Goal: Task Accomplishment & Management: Manage account settings

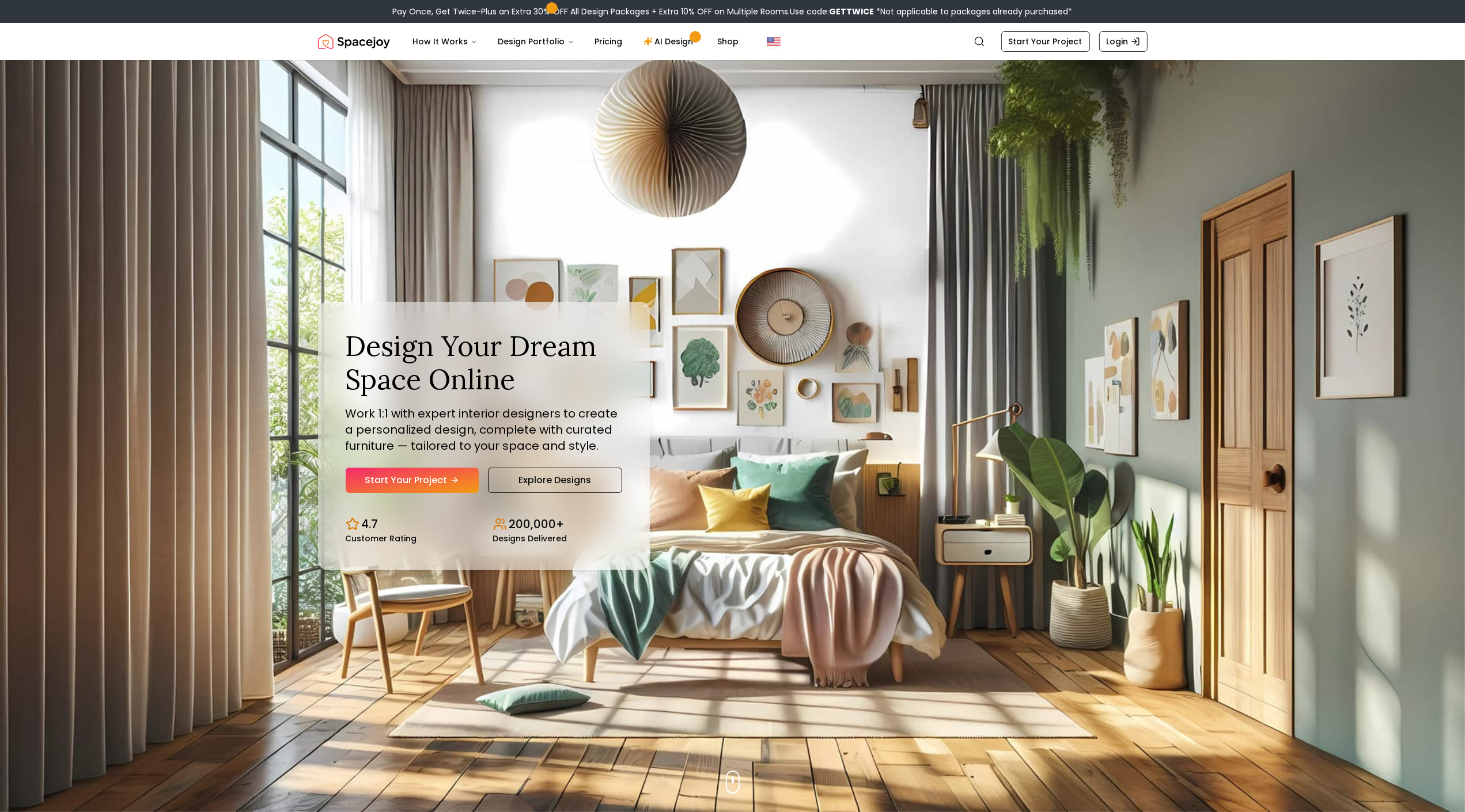
click at [92, 84] on img "Hero section" at bounding box center [732, 435] width 1465 height 752
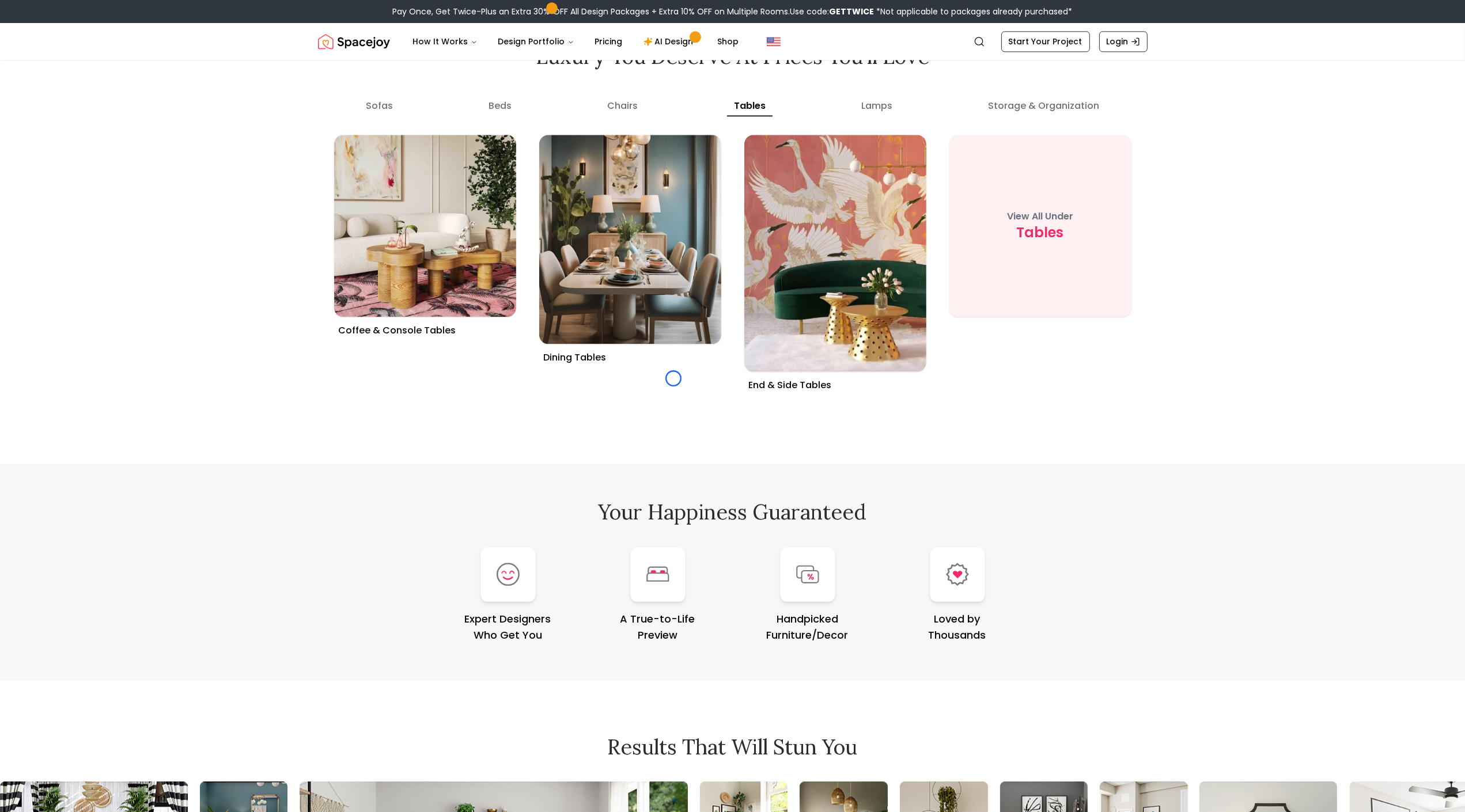
scroll to position [4672, 0]
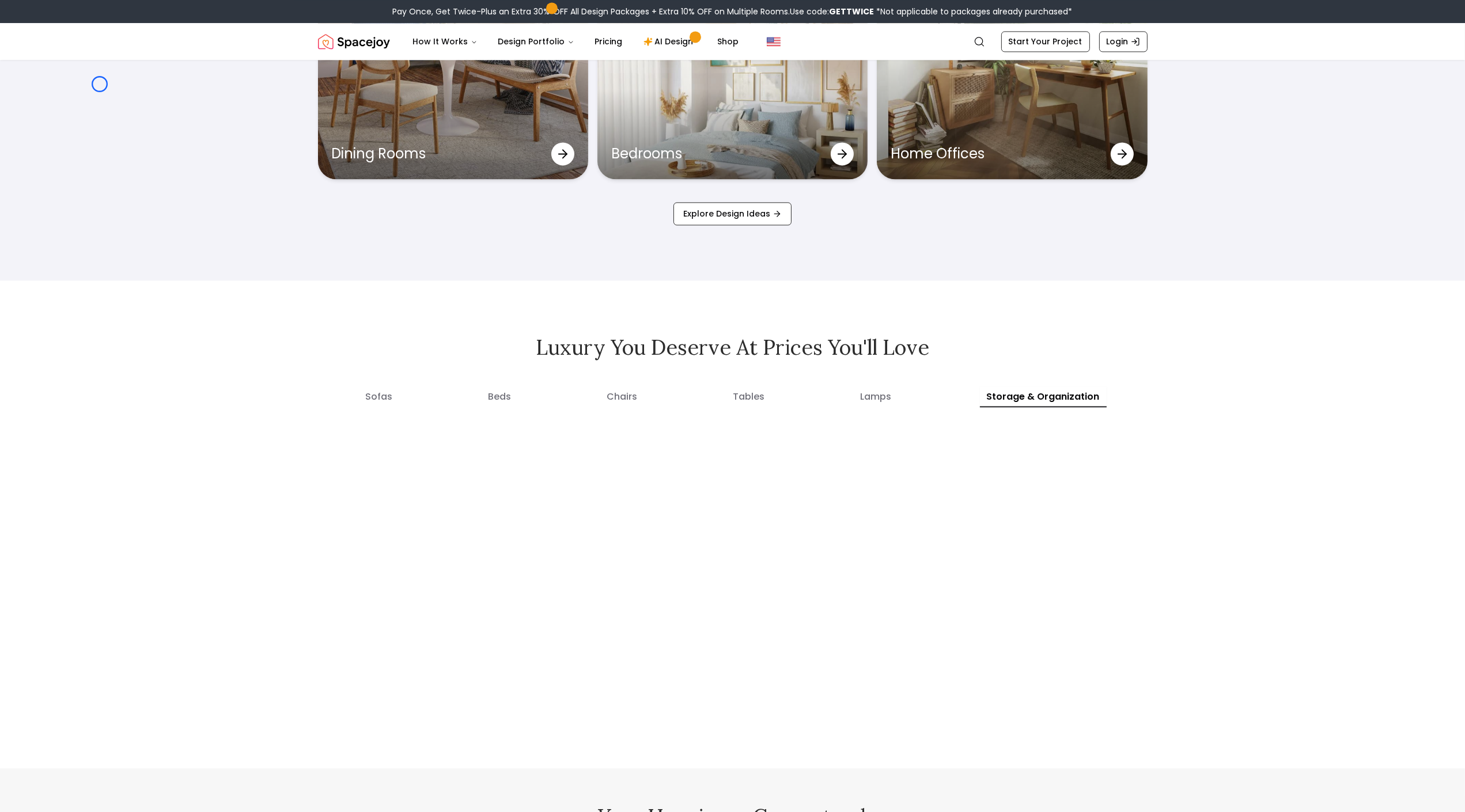
scroll to position [4307, 0]
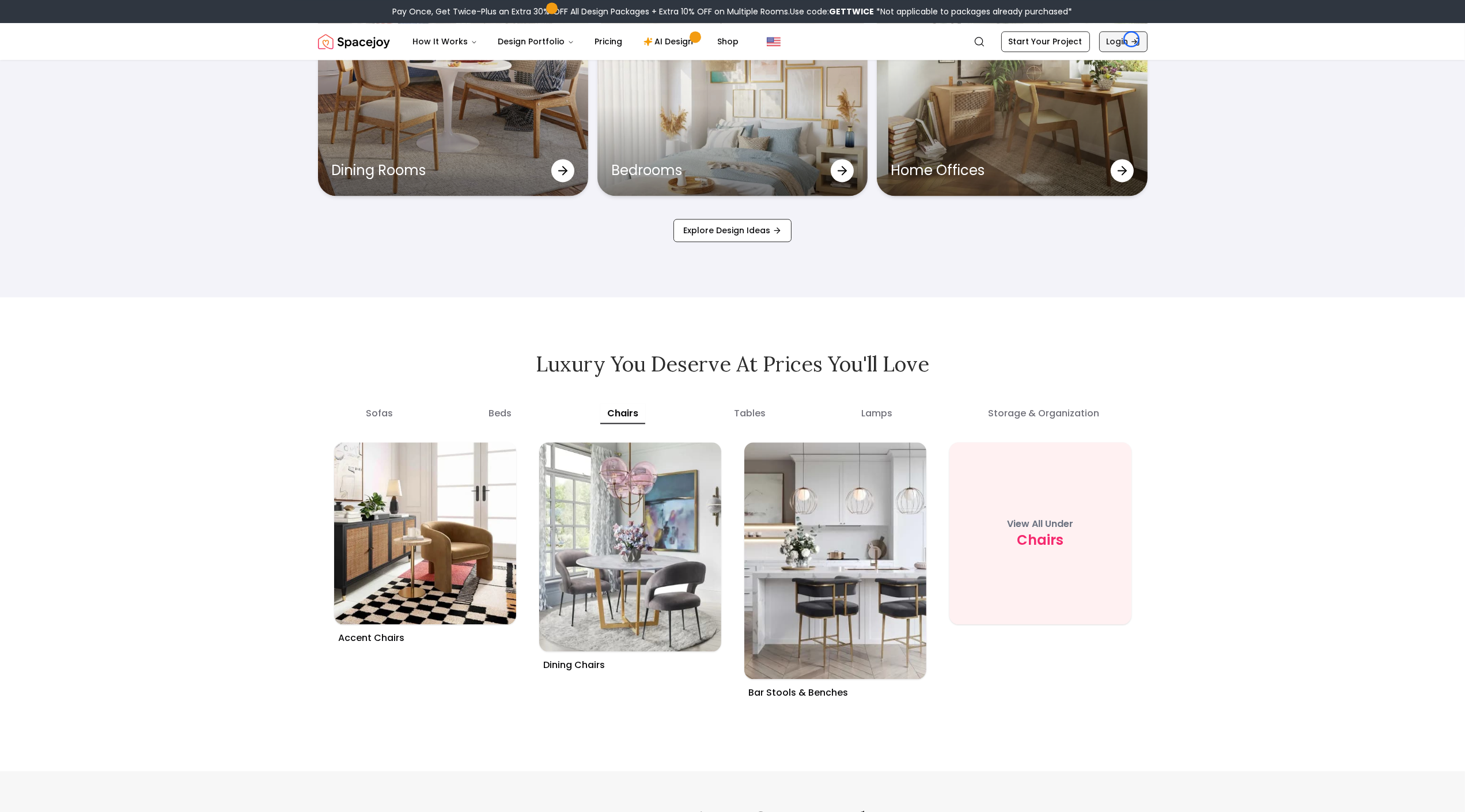
click at [1131, 39] on icon "Global" at bounding box center [1135, 41] width 9 height 9
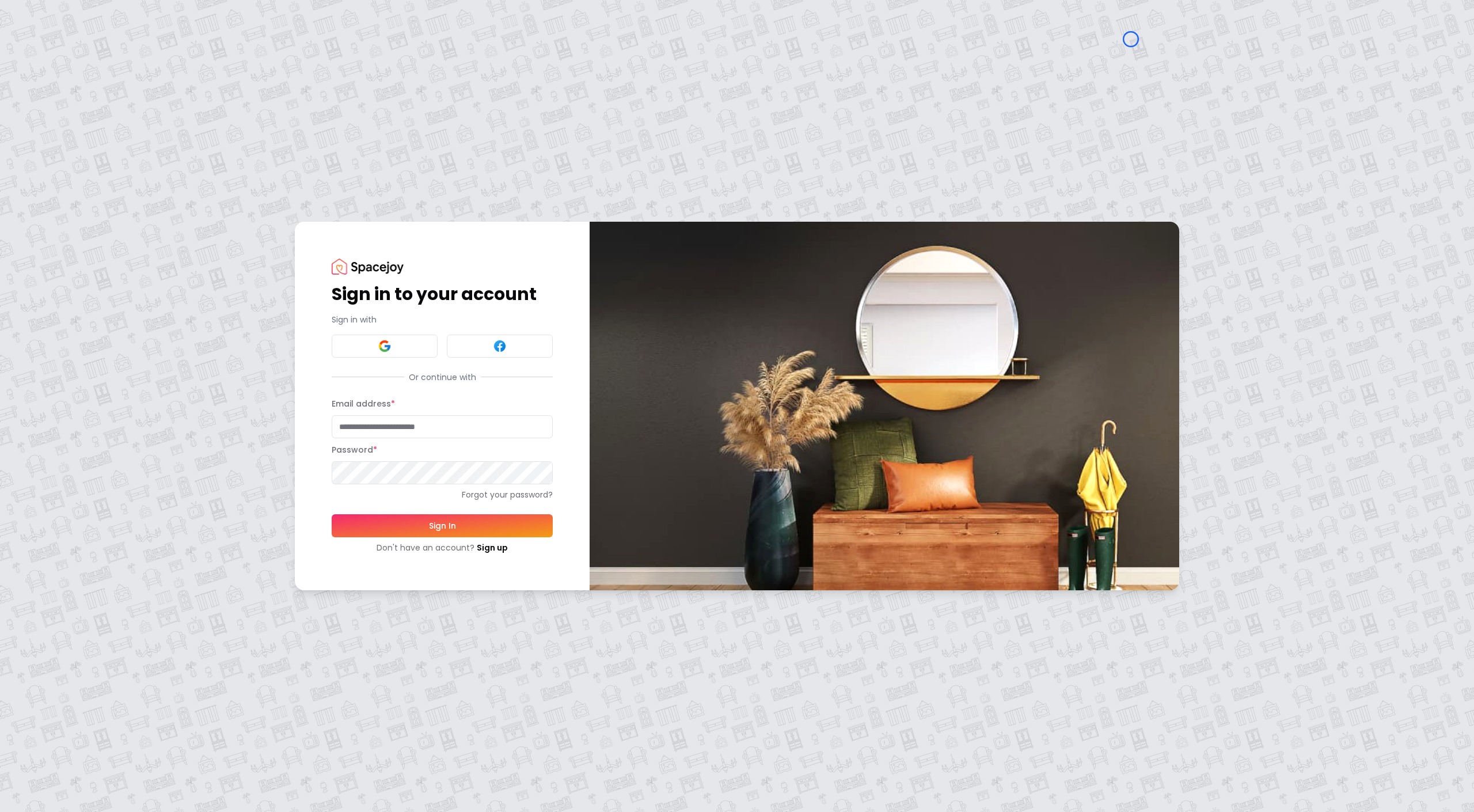
click at [80, 75] on div "Sign in to your account Sign in with Or continue with Email address * Password …" at bounding box center [737, 406] width 1474 height 812
click at [104, 91] on div "Sign in to your account Sign in with Or continue with Email address * Password …" at bounding box center [737, 406] width 1474 height 812
click at [478, 552] on link "Sign up" at bounding box center [493, 547] width 31 height 11
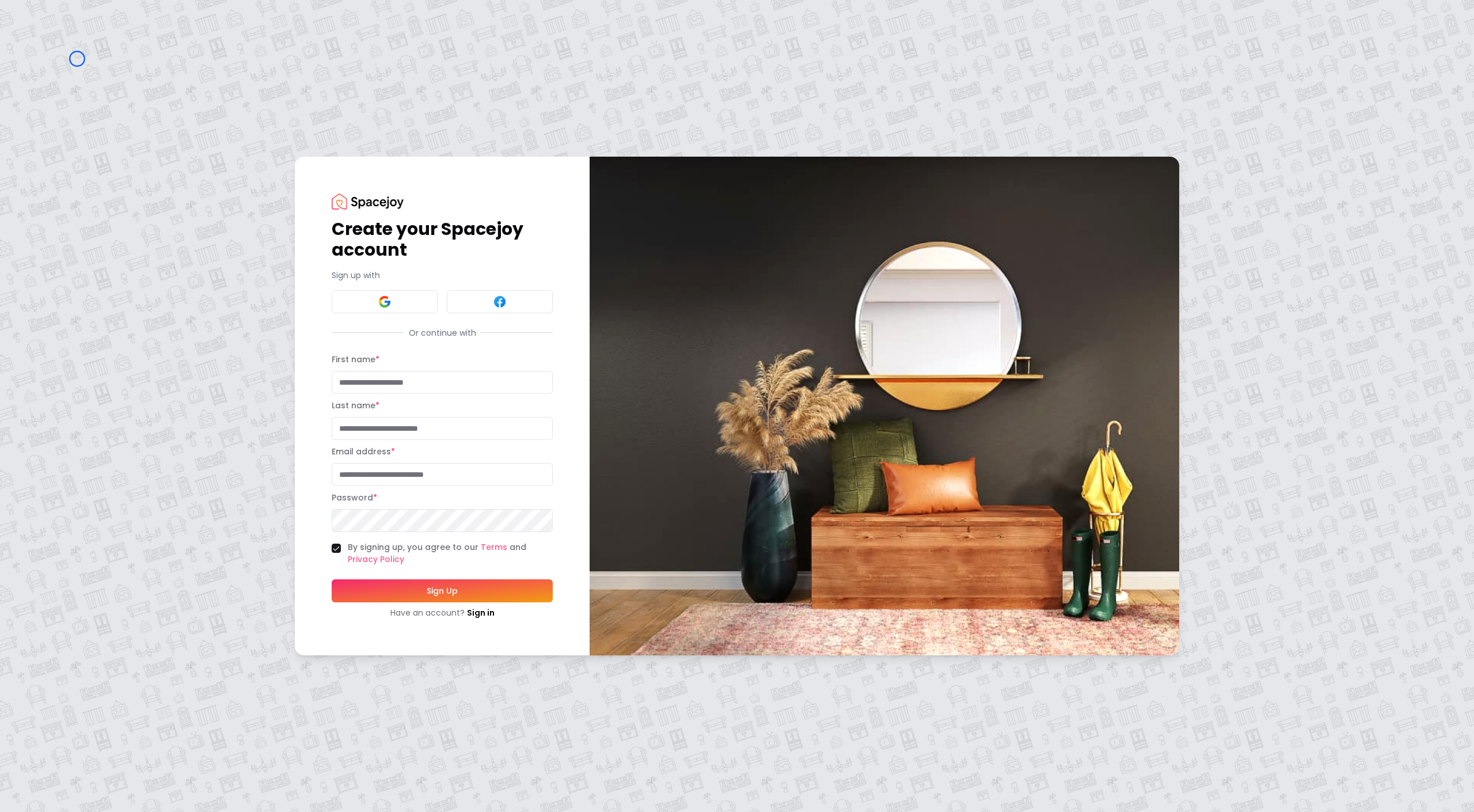
click at [77, 59] on div "Create your Spacejoy account Sign up with Or continue with First name * Last na…" at bounding box center [737, 406] width 1474 height 812
click at [74, 105] on div "Create your Spacejoy account Sign up with Or continue with First name * Last na…" at bounding box center [737, 406] width 1474 height 812
click at [481, 609] on link "Sign in" at bounding box center [481, 612] width 28 height 11
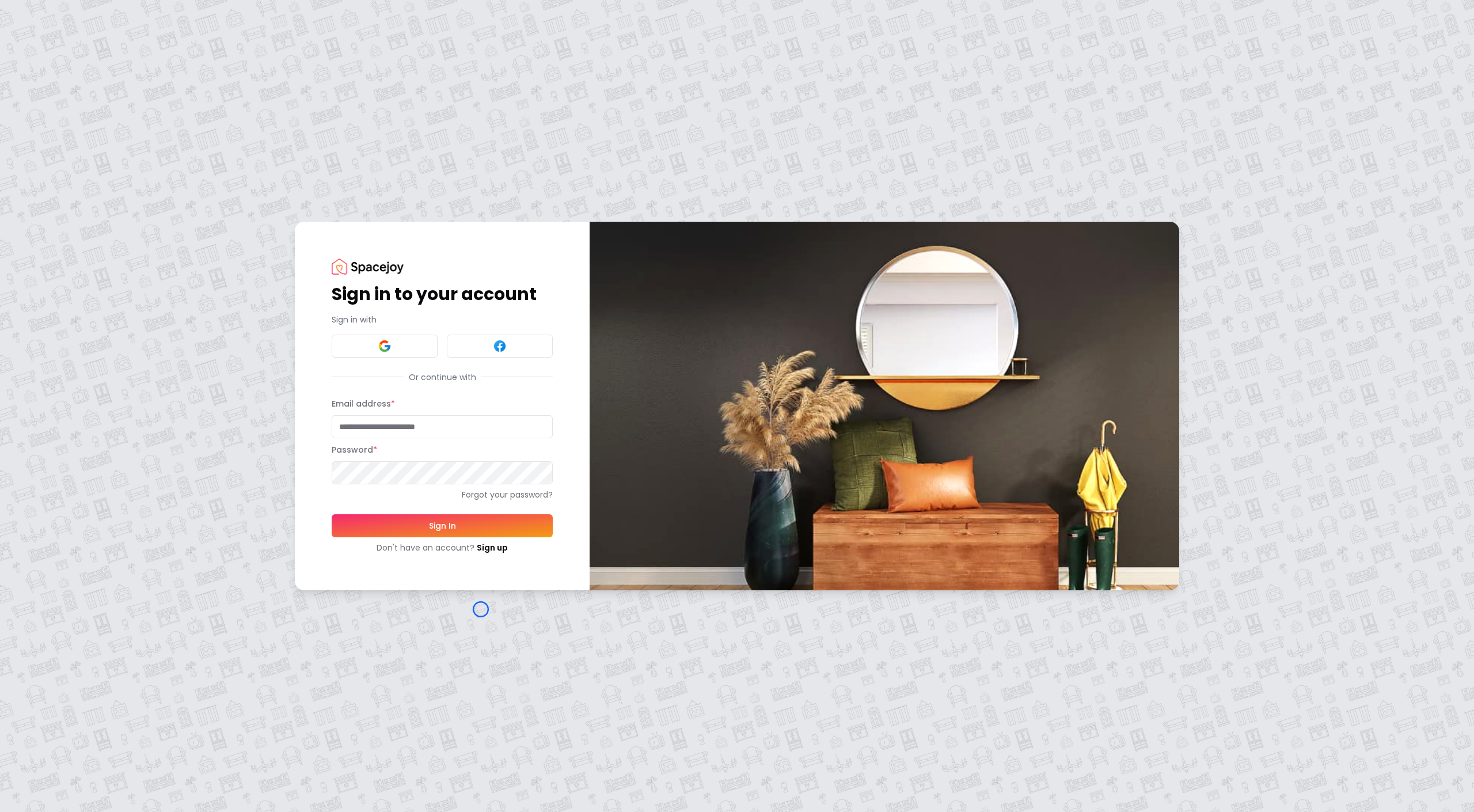
click at [102, 69] on div "Sign in to your account Sign in with Or continue with Email address * Password …" at bounding box center [737, 406] width 1474 height 812
click at [58, 92] on div "Sign in to your account Sign in with Or continue with Email address * Password …" at bounding box center [737, 406] width 1474 height 812
click at [479, 549] on link "Sign up" at bounding box center [493, 547] width 31 height 11
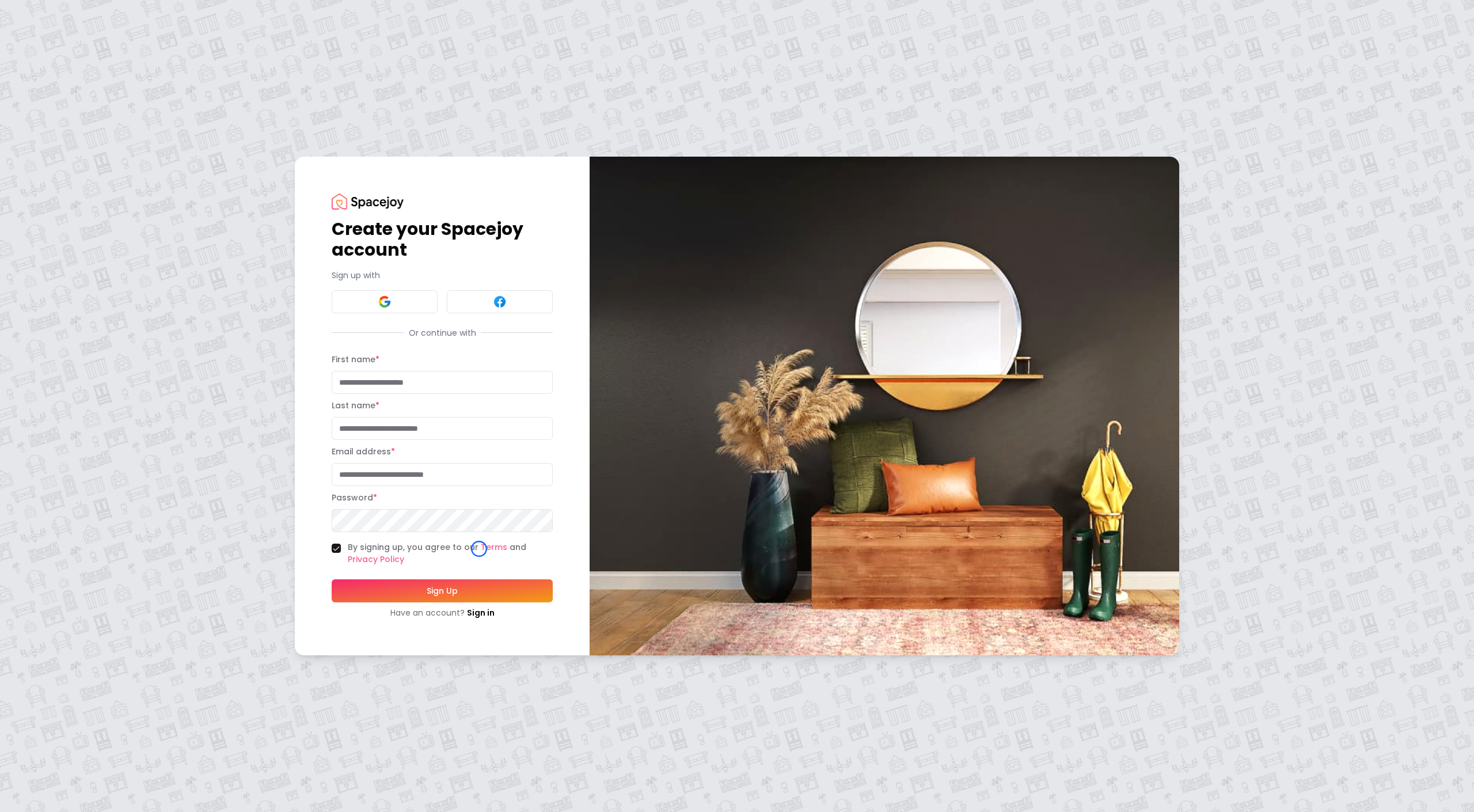
click at [84, 69] on div "Create your Spacejoy account Sign up with Or continue with First name * Last na…" at bounding box center [737, 406] width 1474 height 812
click at [57, 91] on div "Create your Spacejoy account Sign up with Or continue with First name * Last na…" at bounding box center [737, 406] width 1474 height 812
click at [480, 610] on link "Sign in" at bounding box center [481, 612] width 28 height 11
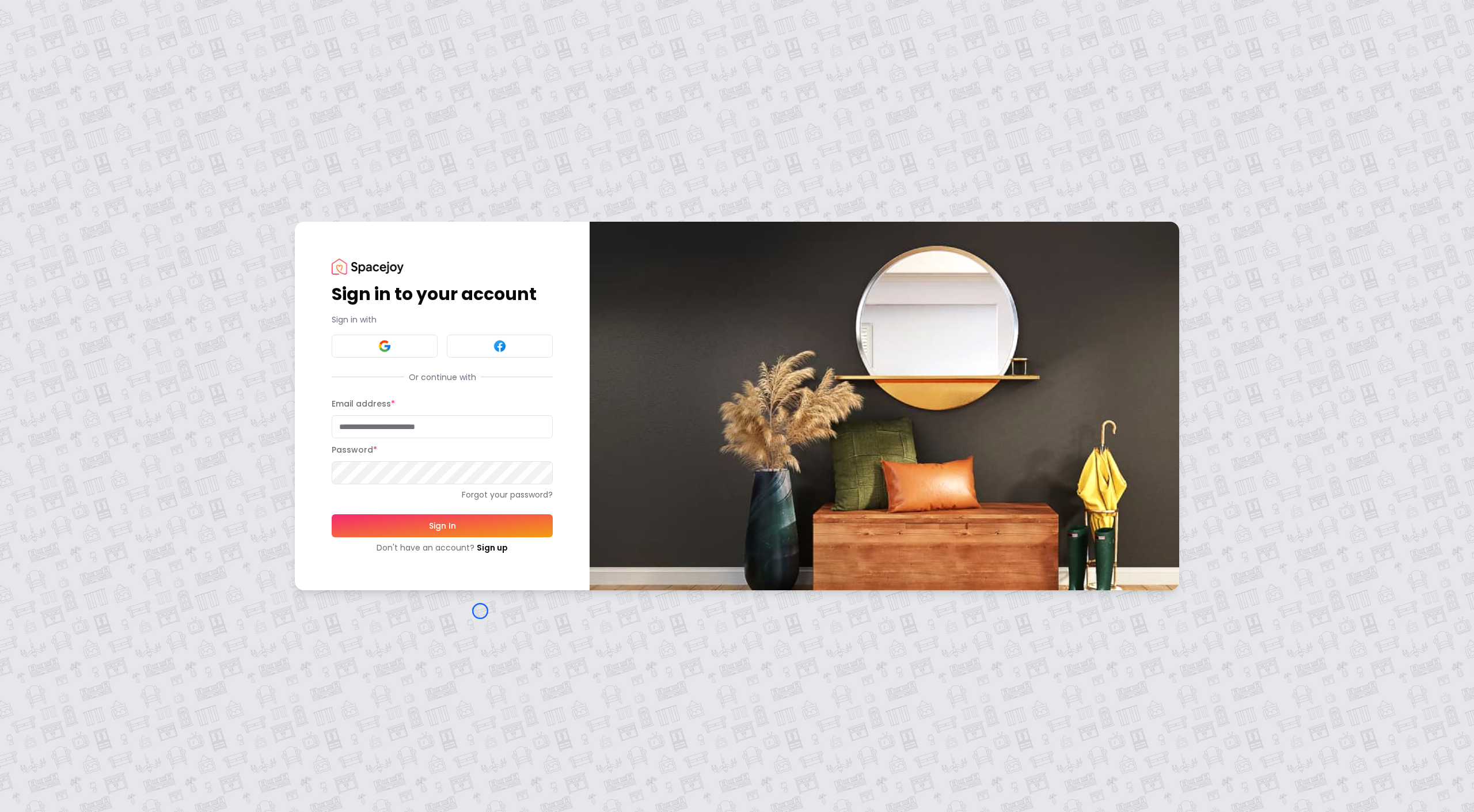
click at [480, 610] on div "Sign in to your account Sign in with Or continue with Email address * Password …" at bounding box center [737, 406] width 1474 height 812
click at [99, 98] on div "Sign in to your account Sign in with Or continue with Email address * Password …" at bounding box center [737, 406] width 1474 height 812
click at [452, 491] on link "Forgot your password?" at bounding box center [442, 494] width 221 height 11
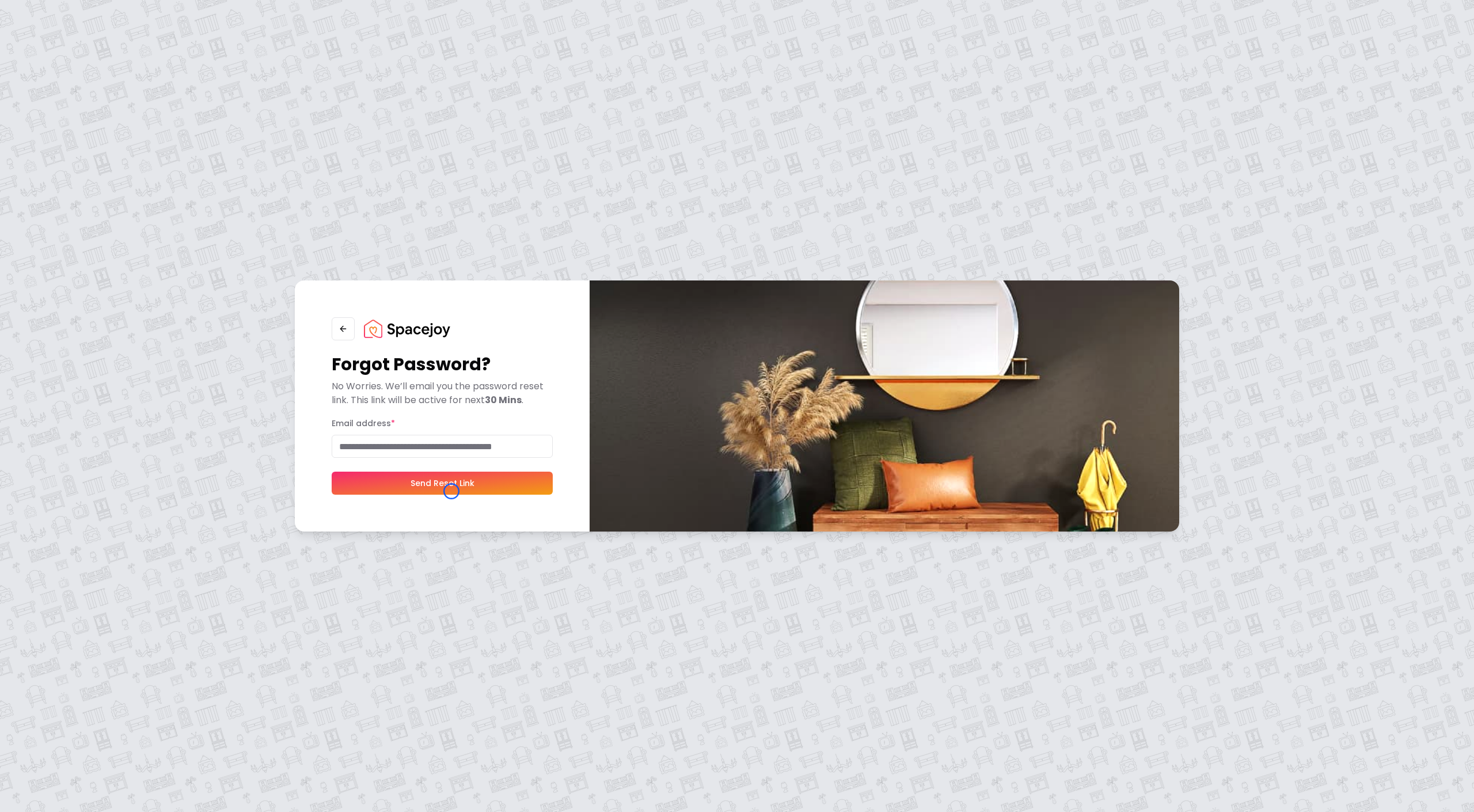
click at [452, 491] on button "Send Reset Link" at bounding box center [442, 483] width 221 height 23
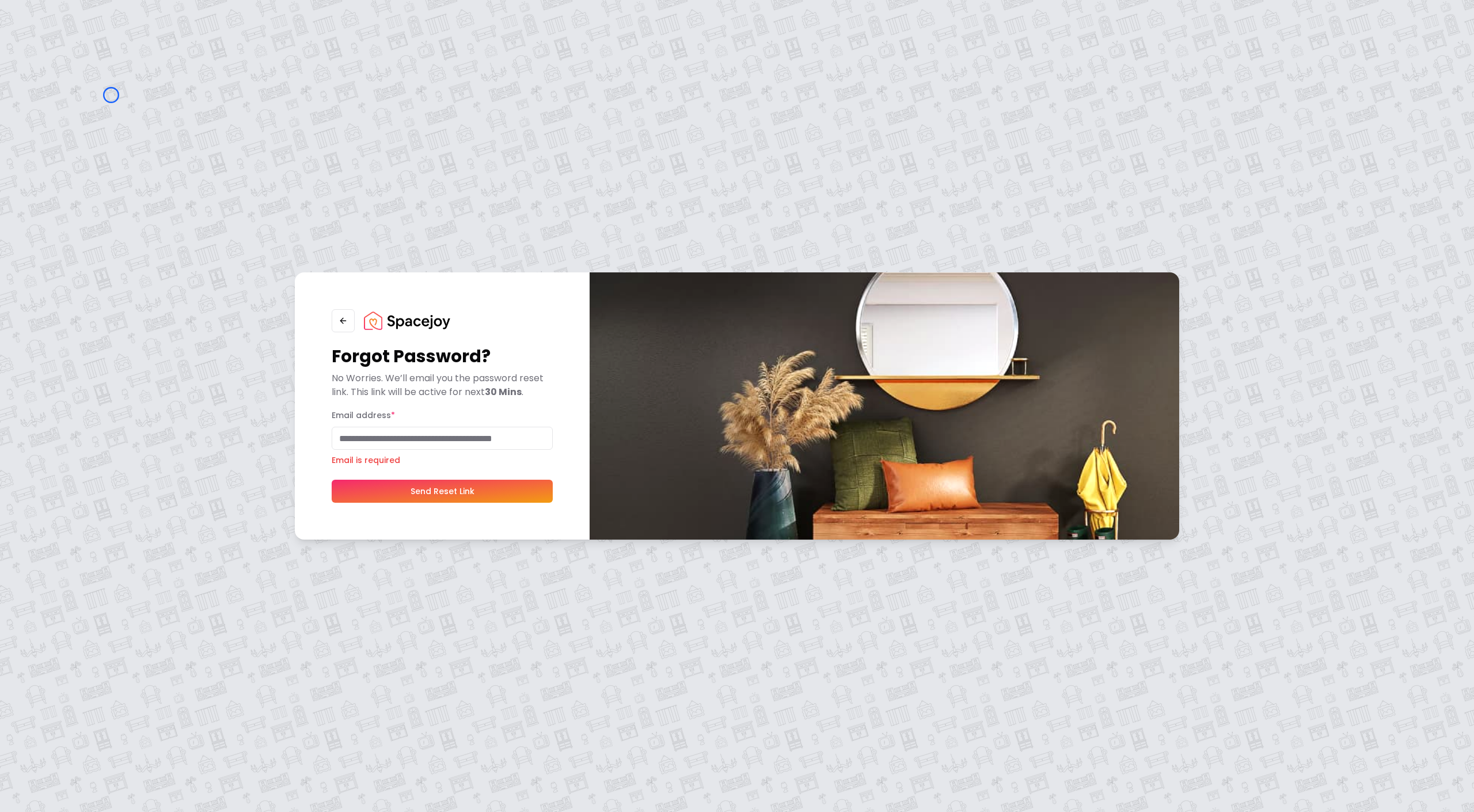
click at [111, 95] on div "Forgot Password? No Worries. We’ll email you the password reset link. This link…" at bounding box center [737, 406] width 1474 height 812
click at [419, 323] on img at bounding box center [407, 320] width 87 height 19
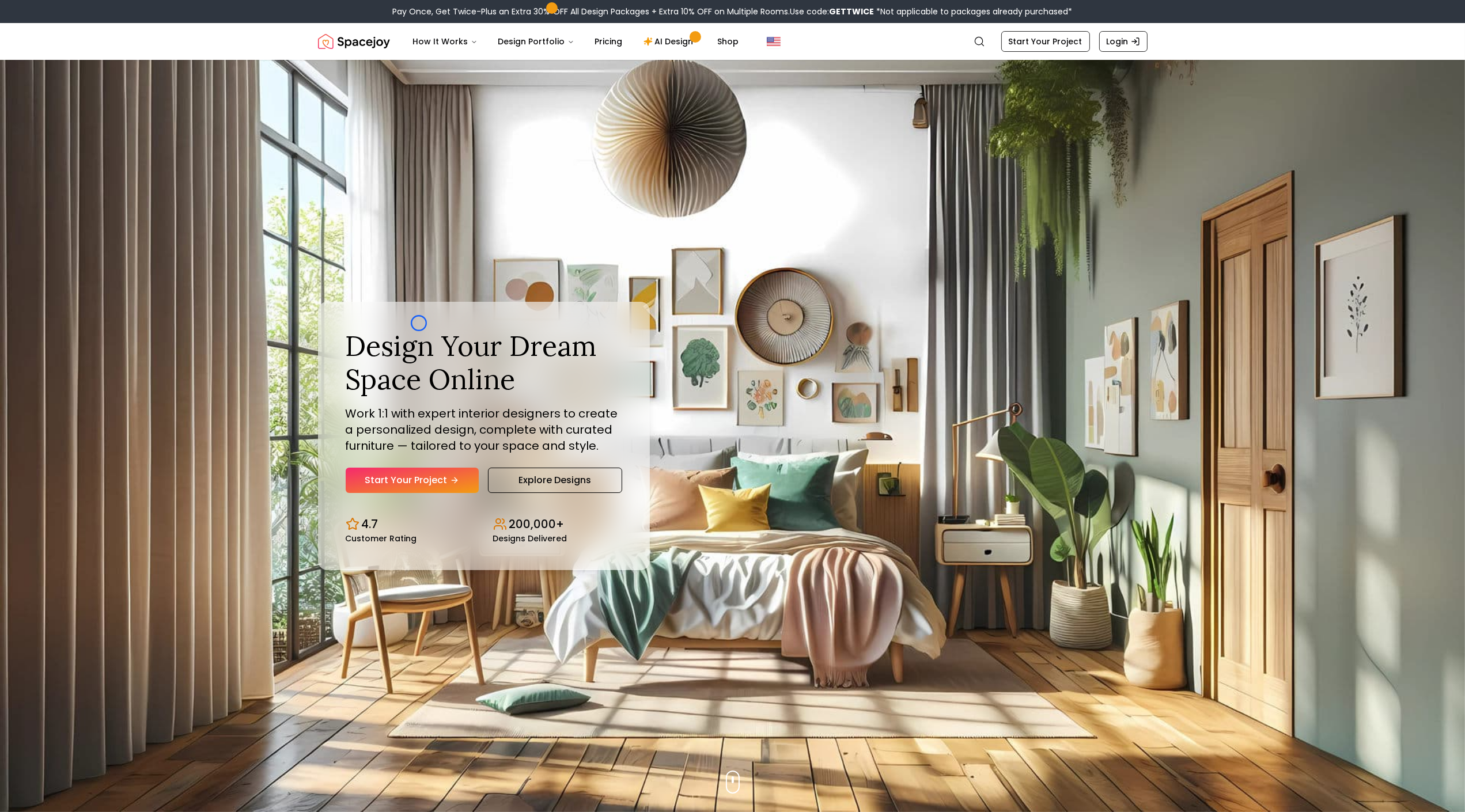
click at [419, 323] on div "Design Your Dream Space Online Work 1:1 with expert interior designers to creat…" at bounding box center [484, 435] width 332 height 268
click at [58, 69] on img "Hero section" at bounding box center [732, 435] width 1465 height 752
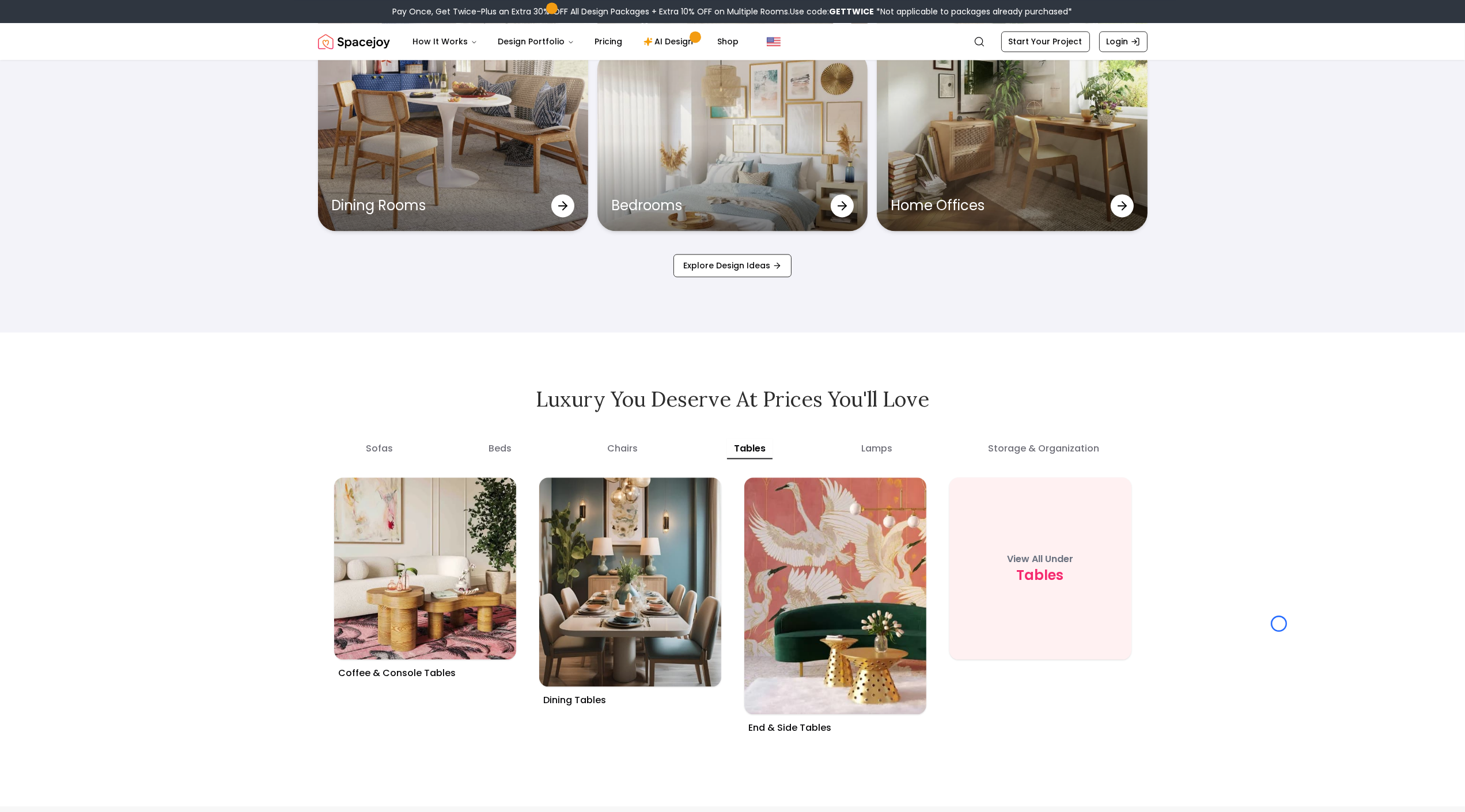
scroll to position [4311, 0]
